Goal: Task Accomplishment & Management: Use online tool/utility

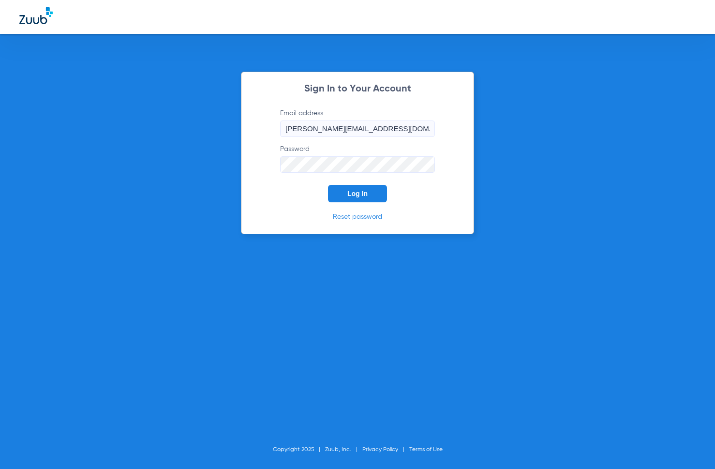
drag, startPoint x: 351, startPoint y: 196, endPoint x: 391, endPoint y: 201, distance: 40.0
click at [351, 196] on span "Log In" at bounding box center [357, 194] width 20 height 8
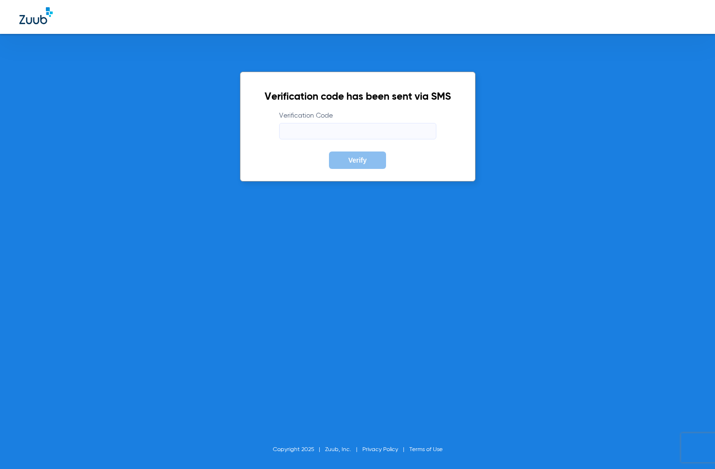
click at [308, 126] on input "Verification Code" at bounding box center [357, 131] width 157 height 16
type input "766079"
click at [329, 151] on button "Verify" at bounding box center [357, 159] width 57 height 17
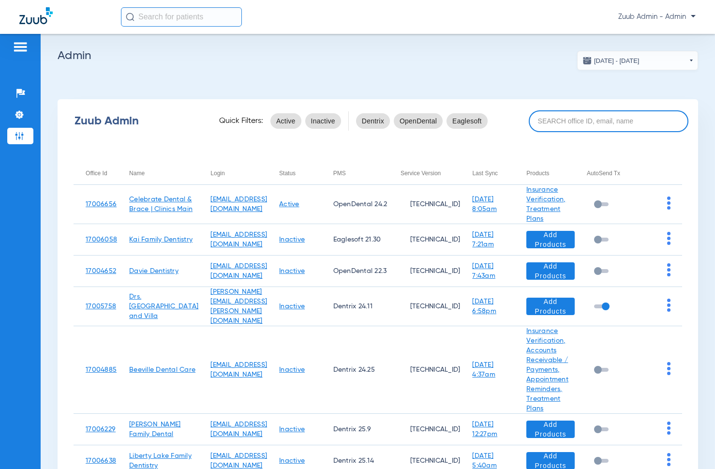
click at [567, 116] on input at bounding box center [609, 121] width 160 height 22
type input "demo"
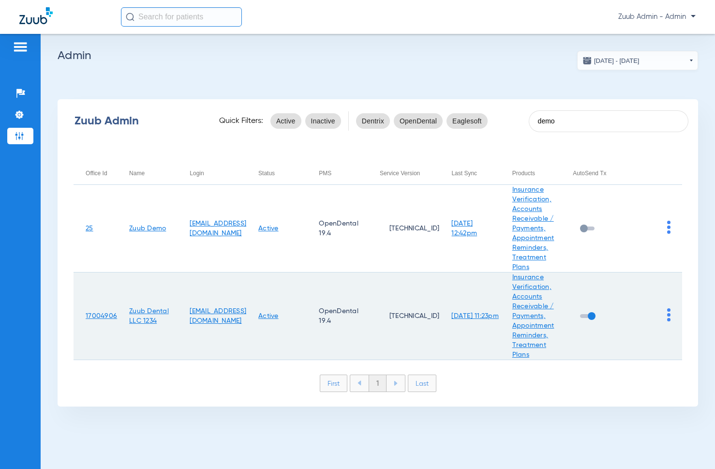
click at [667, 315] on img at bounding box center [668, 314] width 3 height 13
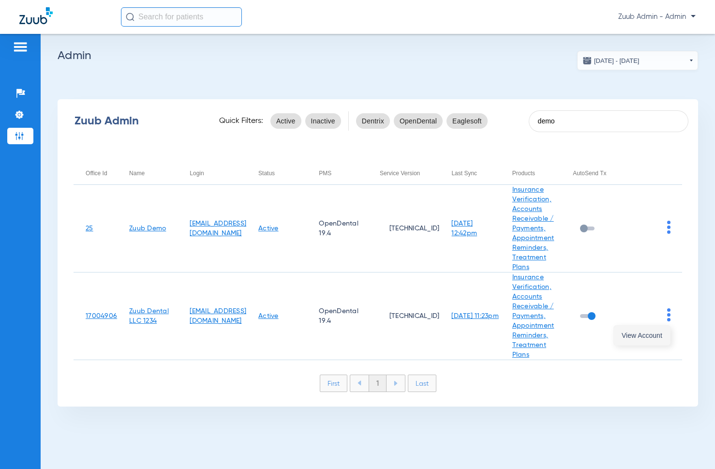
click at [638, 333] on span "View Account" at bounding box center [641, 335] width 41 height 7
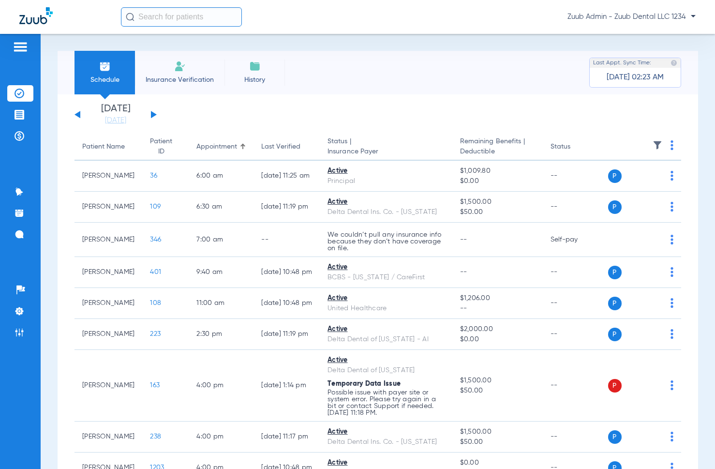
click at [345, 59] on div "Schedule Insurance Verification History Last Appt. Sync Time: [DATE] 02:23 AM" at bounding box center [378, 73] width 640 height 44
click at [398, 51] on div "Schedule Insurance Verification History Last Appt. Sync Time: [DATE] 02:23 AM" at bounding box center [378, 73] width 640 height 44
